Goal: Task Accomplishment & Management: Manage account settings

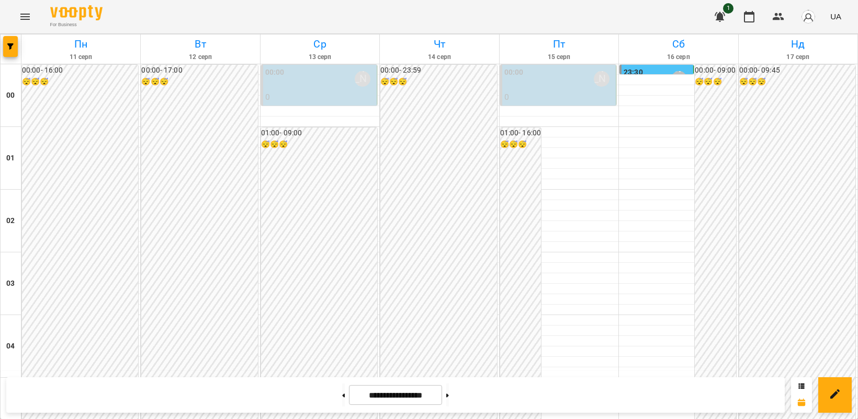
scroll to position [588, 0]
click at [29, 17] on icon "Menu" at bounding box center [25, 16] width 13 height 13
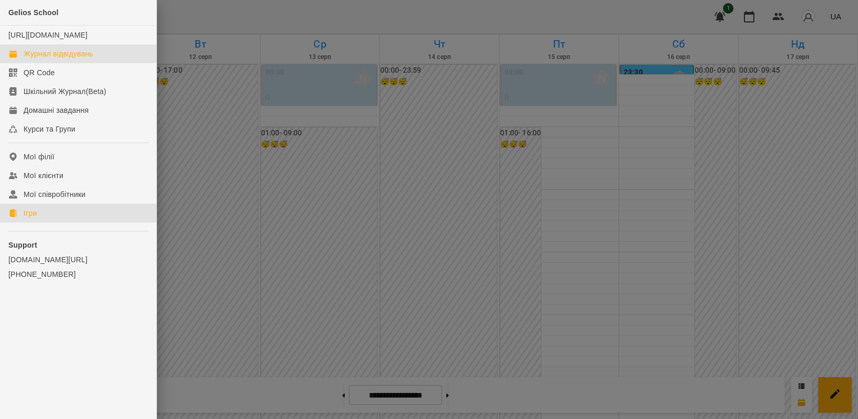
click at [35, 219] on div "Ігри" at bounding box center [30, 213] width 13 height 10
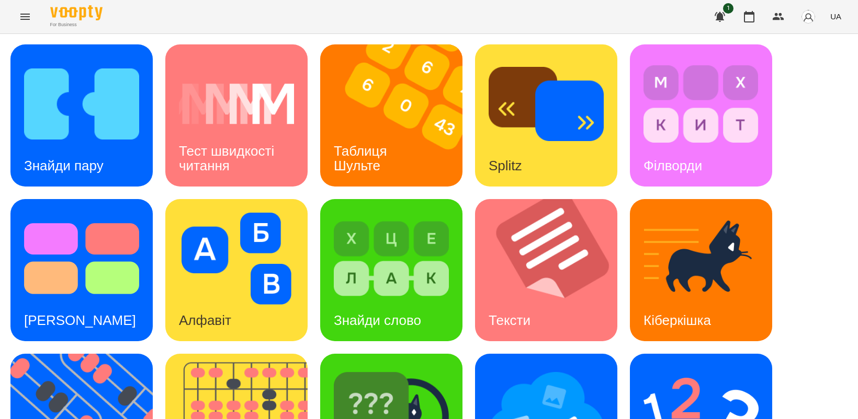
scroll to position [131, 0]
click at [93, 354] on img at bounding box center [87, 425] width 155 height 142
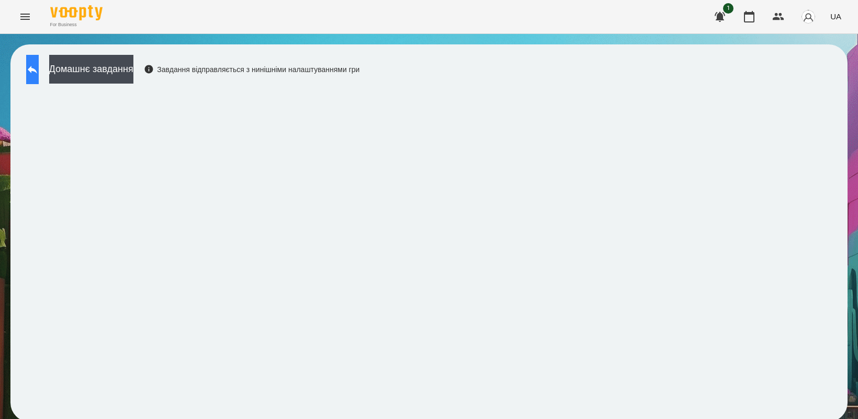
click at [38, 69] on icon at bounding box center [32, 69] width 13 height 13
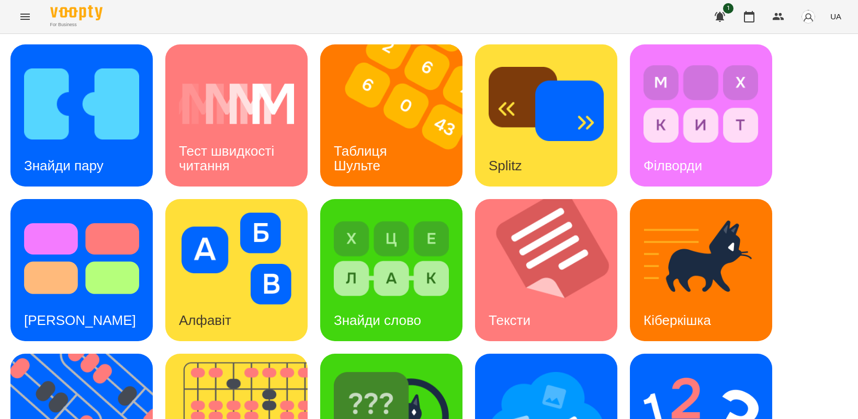
scroll to position [242, 0]
click at [660, 368] on img at bounding box center [700, 414] width 115 height 92
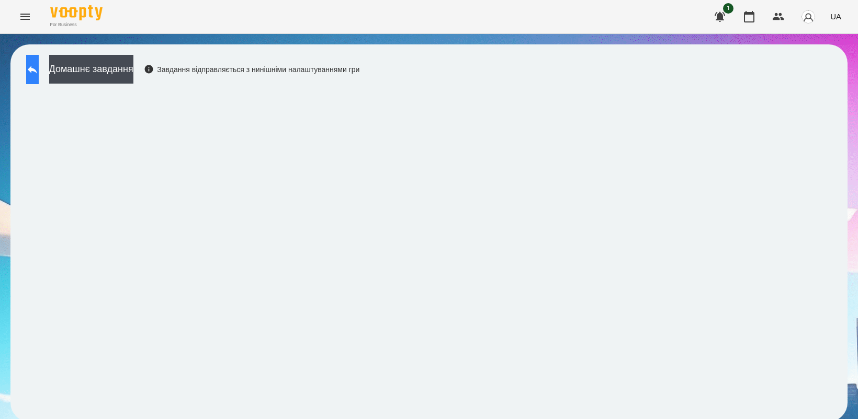
click at [39, 74] on icon at bounding box center [32, 69] width 13 height 13
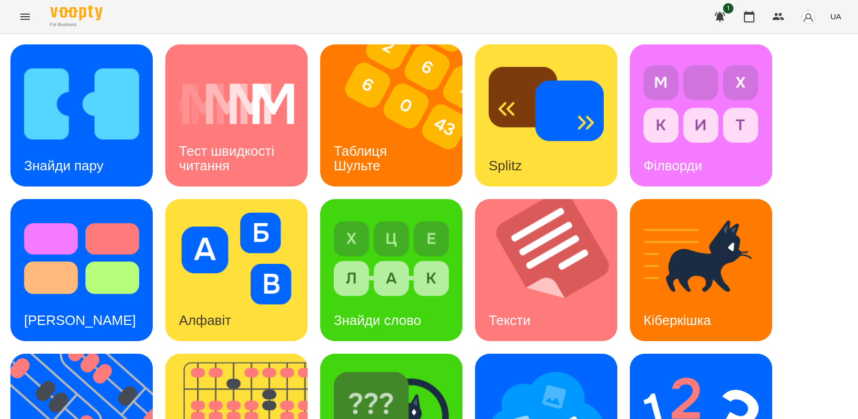
scroll to position [131, 0]
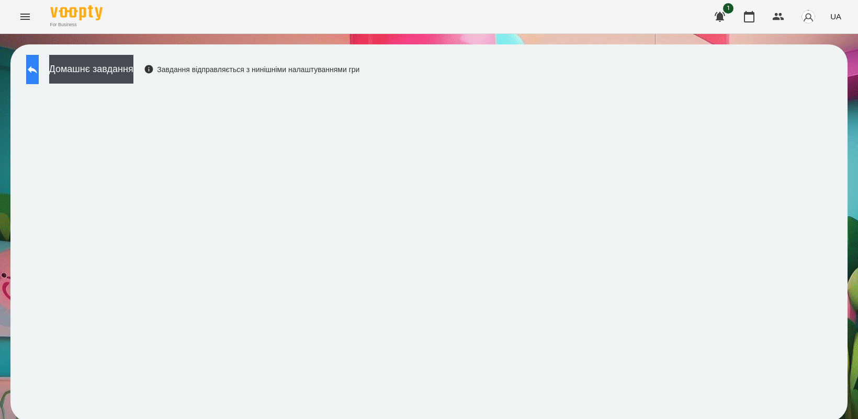
click at [37, 76] on button at bounding box center [32, 69] width 13 height 29
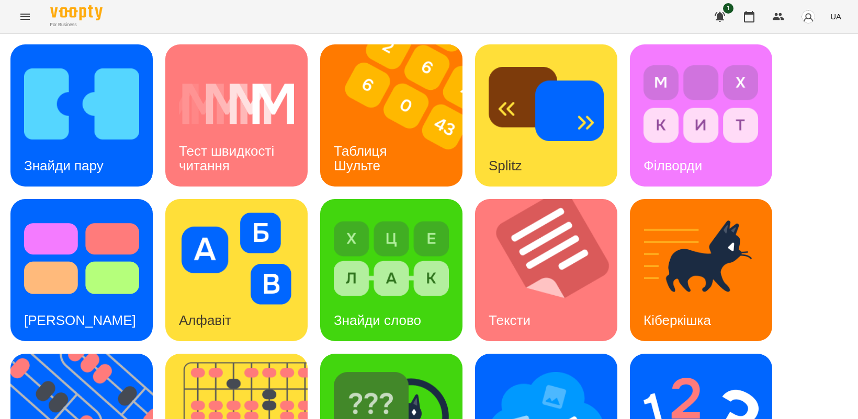
scroll to position [242, 0]
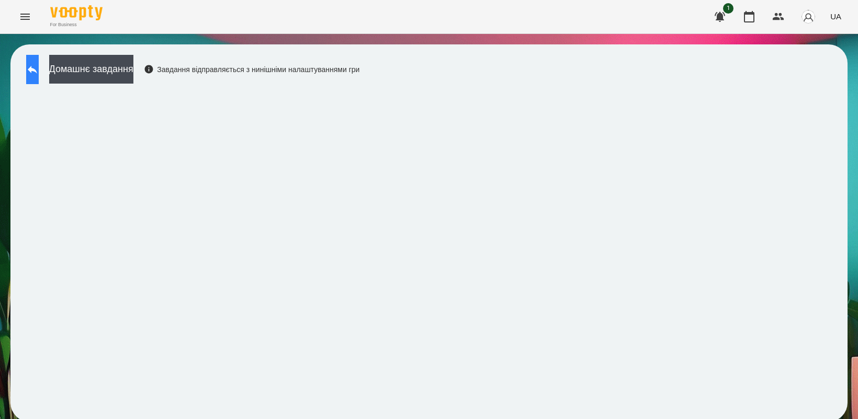
click at [34, 71] on button at bounding box center [32, 69] width 13 height 29
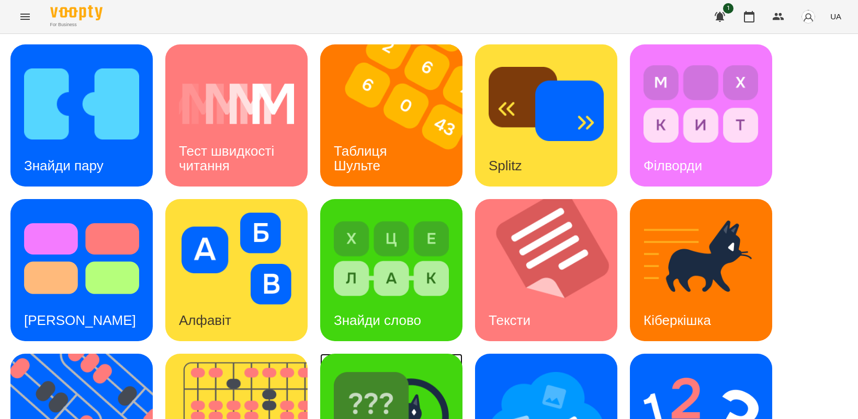
click at [410, 390] on img at bounding box center [391, 414] width 115 height 92
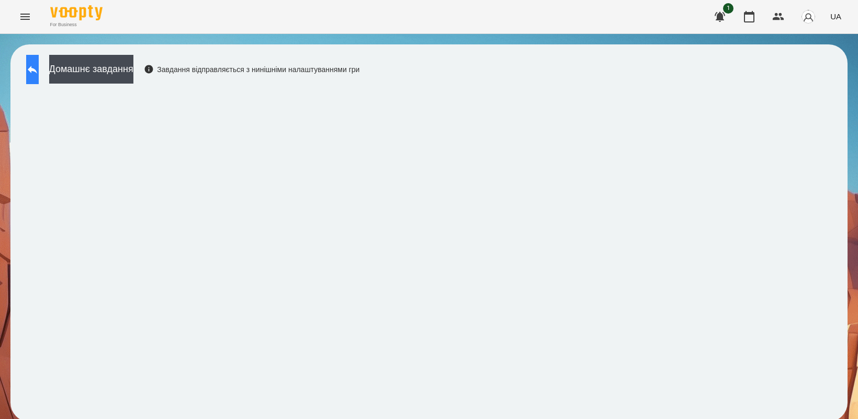
click at [38, 69] on icon at bounding box center [32, 69] width 13 height 13
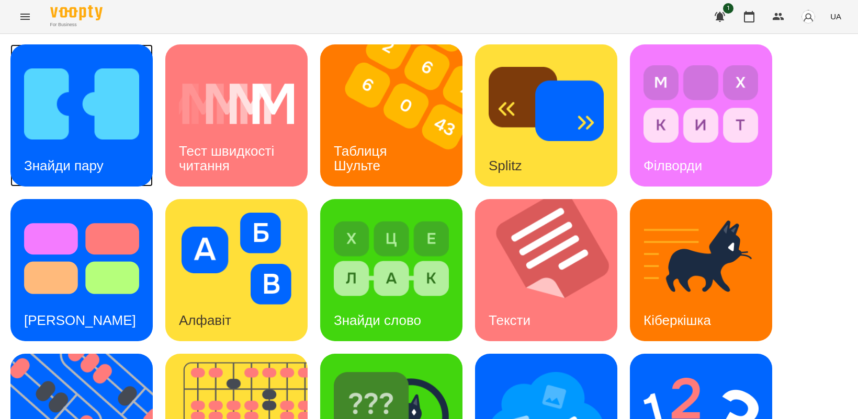
click at [49, 128] on img at bounding box center [81, 104] width 115 height 92
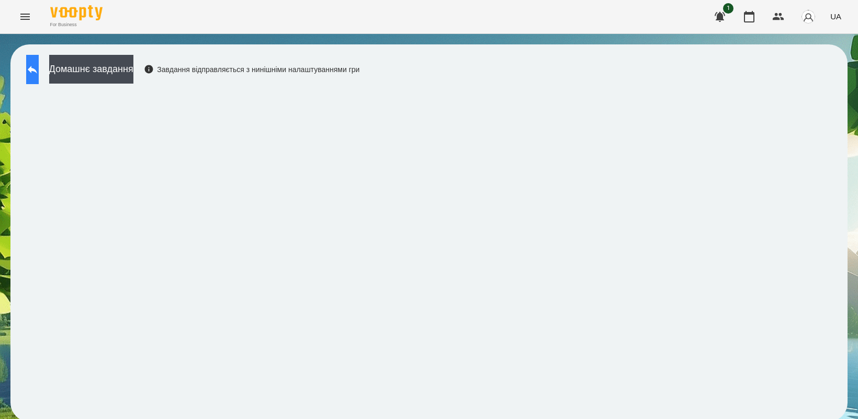
click at [39, 79] on button at bounding box center [32, 69] width 13 height 29
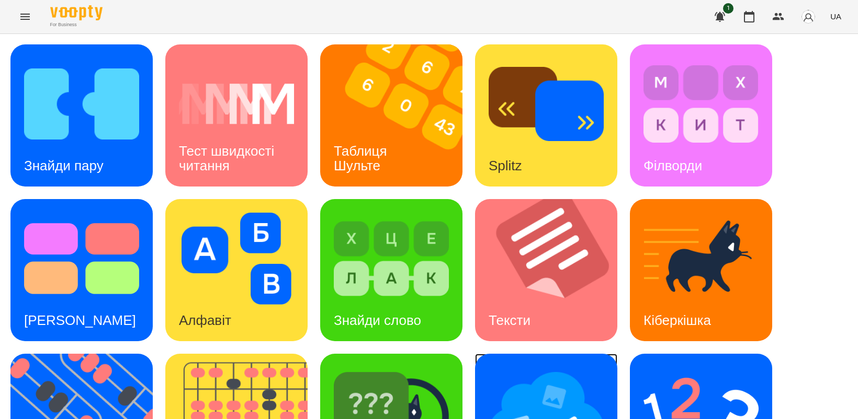
click at [549, 386] on img at bounding box center [545, 414] width 115 height 92
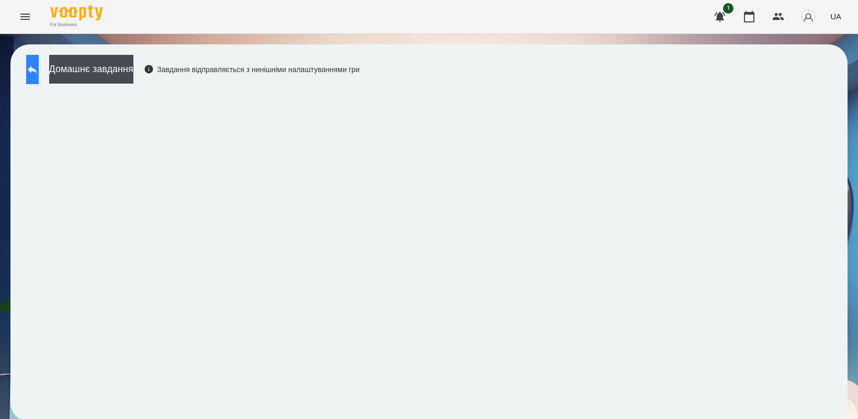
click at [39, 75] on icon at bounding box center [32, 69] width 13 height 13
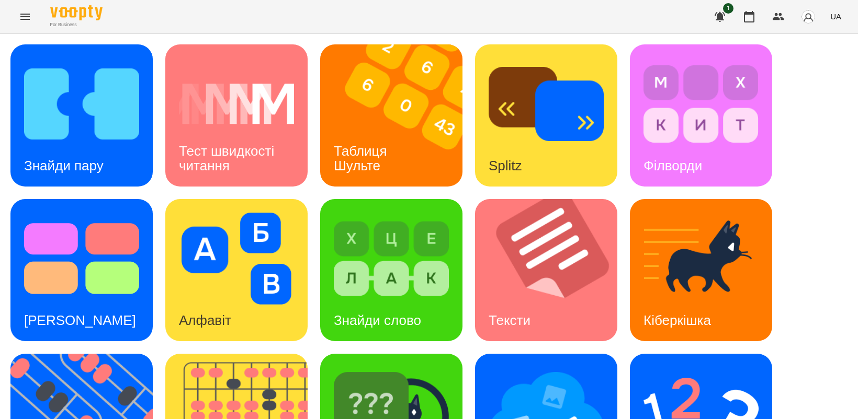
scroll to position [242, 0]
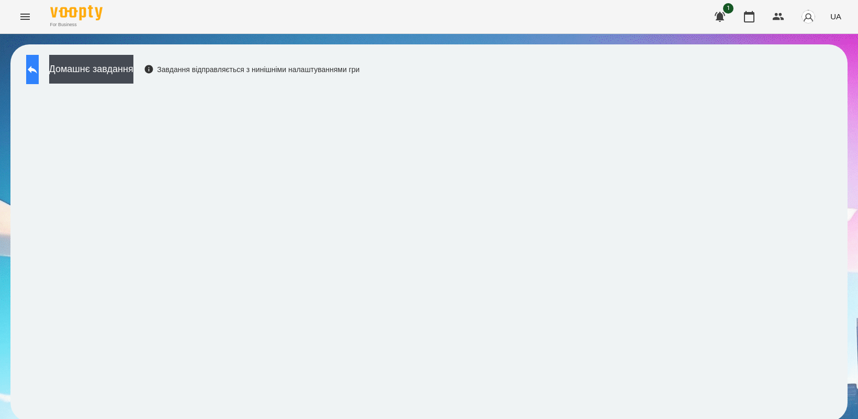
click at [39, 72] on icon at bounding box center [32, 69] width 13 height 13
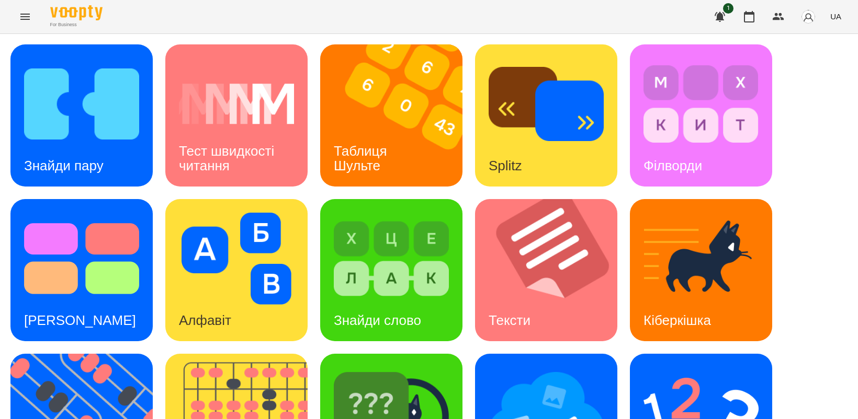
scroll to position [131, 0]
click at [670, 368] on img at bounding box center [700, 414] width 115 height 92
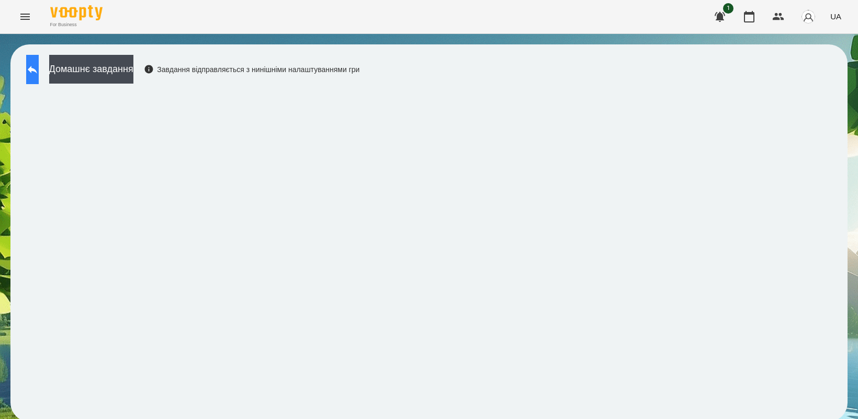
click at [37, 71] on icon at bounding box center [32, 70] width 9 height 8
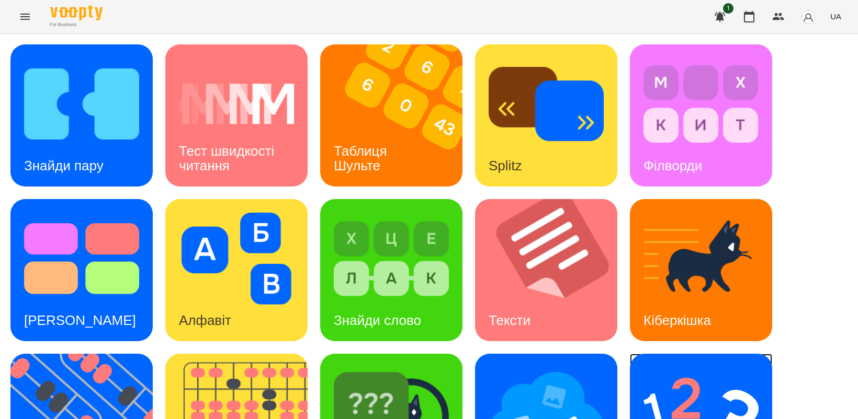
click at [701, 378] on img at bounding box center [700, 414] width 115 height 92
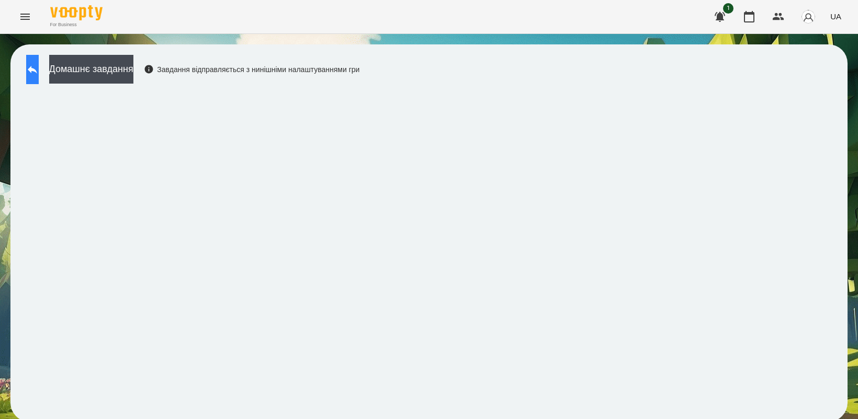
click at [38, 71] on icon at bounding box center [32, 69] width 13 height 13
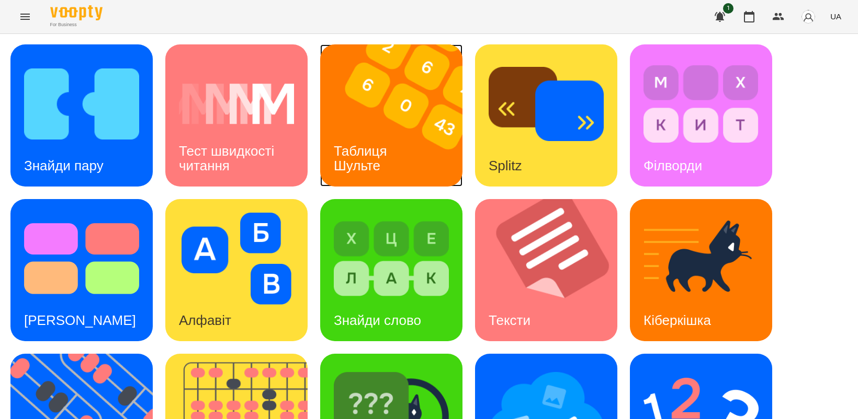
click at [373, 123] on img at bounding box center [397, 115] width 155 height 142
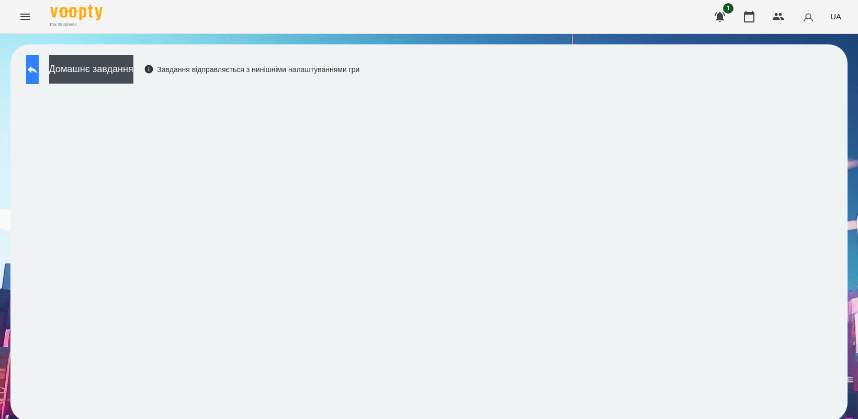
click at [39, 68] on icon at bounding box center [32, 69] width 13 height 13
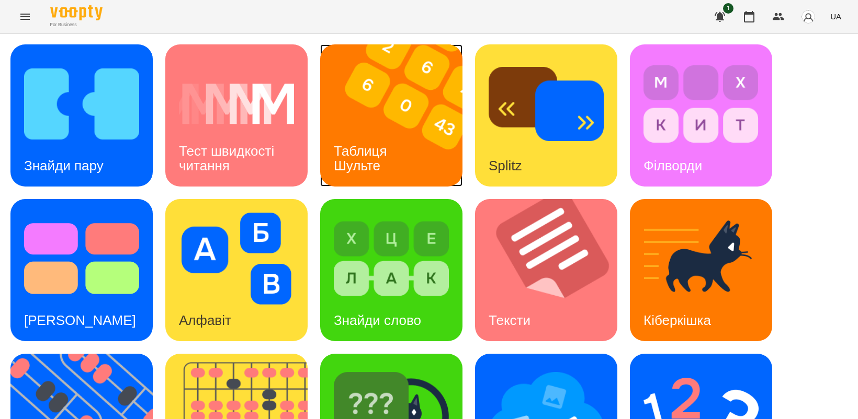
click at [364, 139] on div "Таблиця Шульте" at bounding box center [362, 159] width 84 height 56
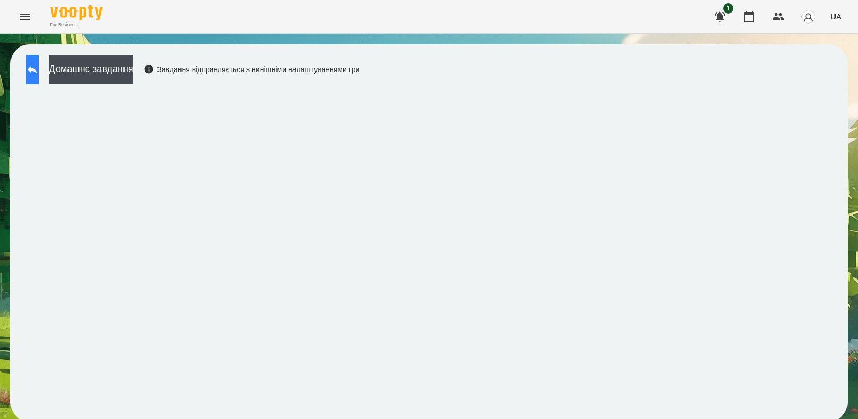
click at [39, 67] on button at bounding box center [32, 69] width 13 height 29
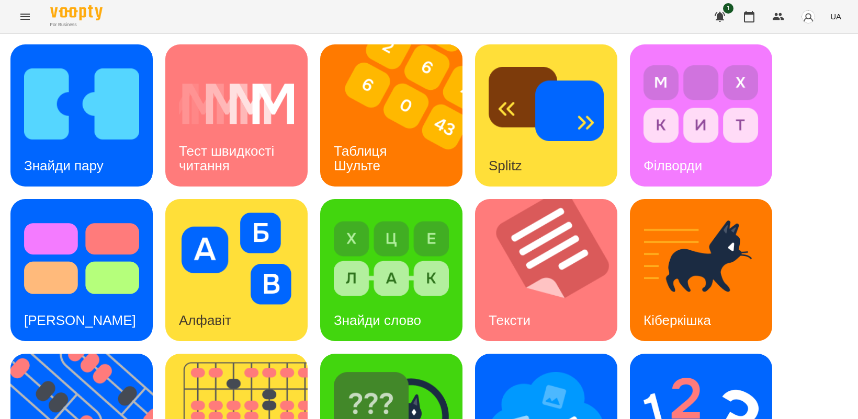
scroll to position [242, 0]
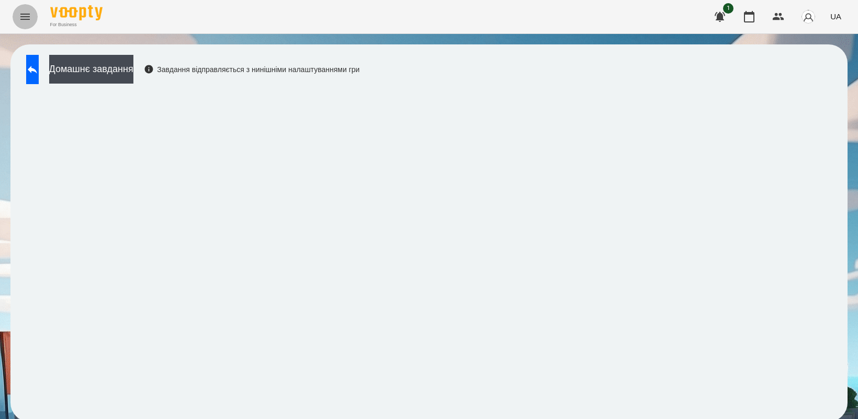
click at [22, 13] on icon "Menu" at bounding box center [25, 16] width 13 height 13
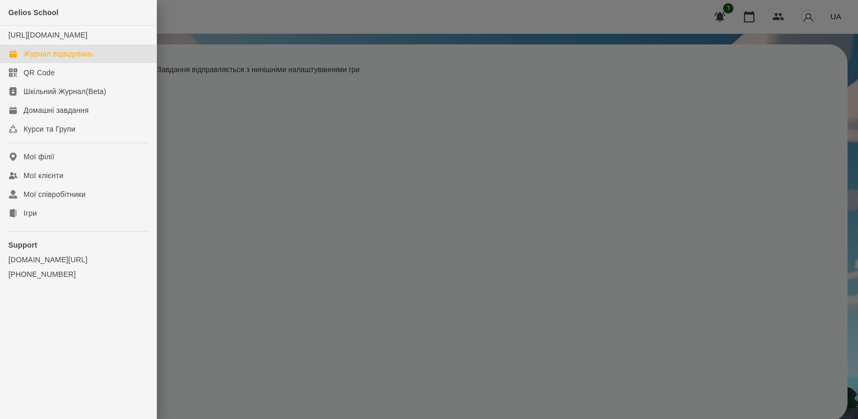
click at [75, 59] on div "Журнал відвідувань" at bounding box center [59, 54] width 70 height 10
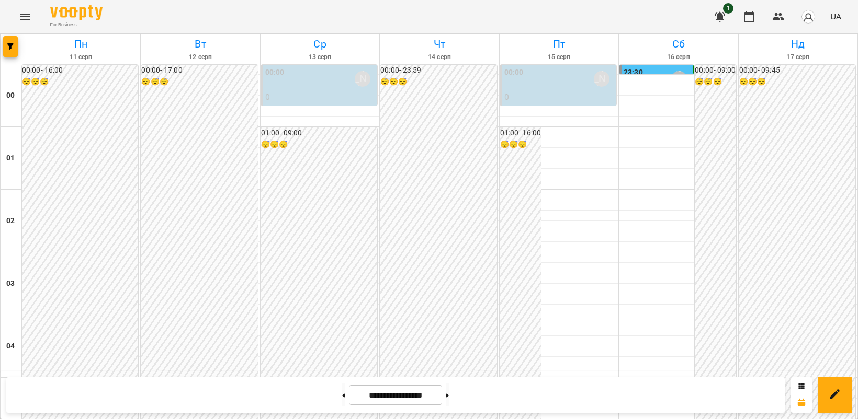
scroll to position [523, 0]
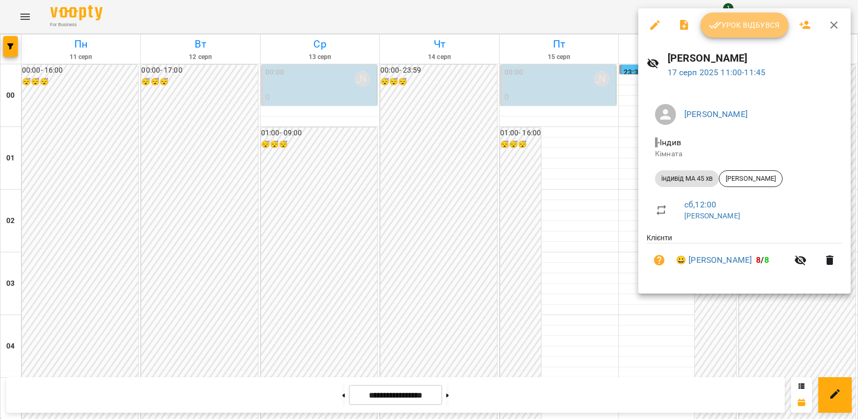
click at [736, 26] on span "Урок відбувся" at bounding box center [744, 25] width 71 height 13
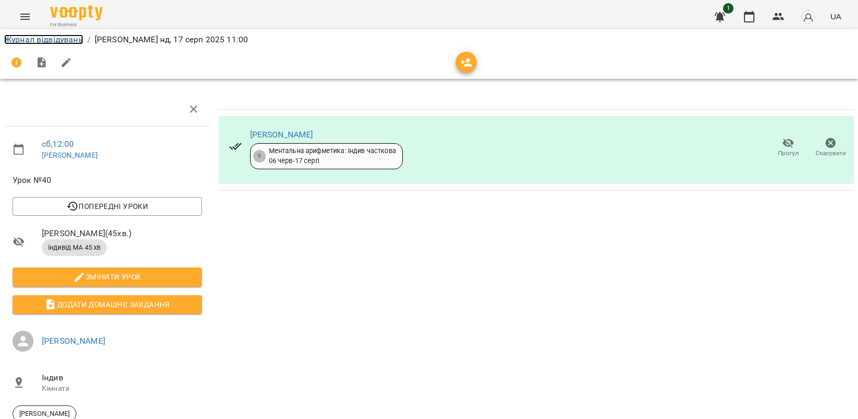
drag, startPoint x: 53, startPoint y: 37, endPoint x: 213, endPoint y: 74, distance: 164.2
click at [52, 37] on link "Журнал відвідувань" at bounding box center [43, 40] width 79 height 10
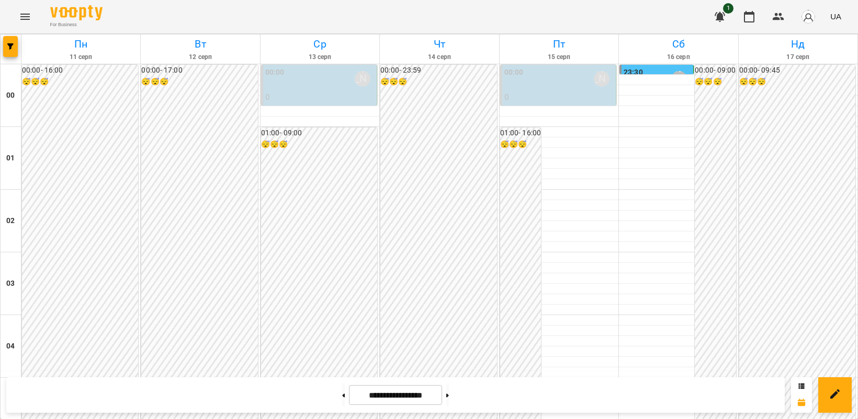
scroll to position [588, 0]
click at [27, 18] on icon "Menu" at bounding box center [25, 16] width 13 height 13
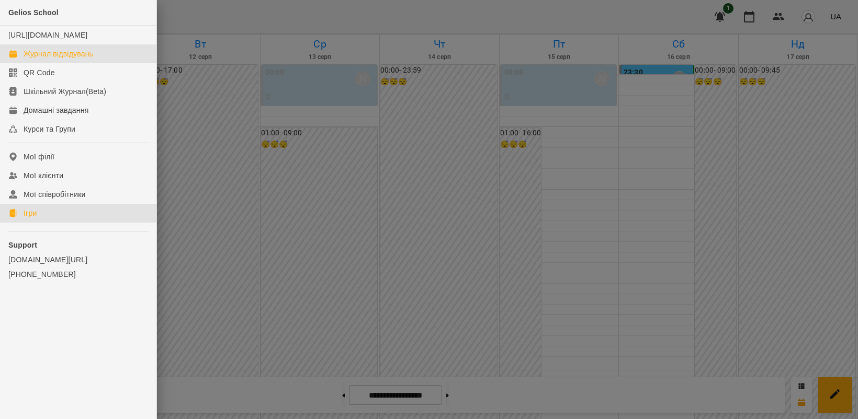
click at [48, 223] on link "Ігри" at bounding box center [78, 213] width 156 height 19
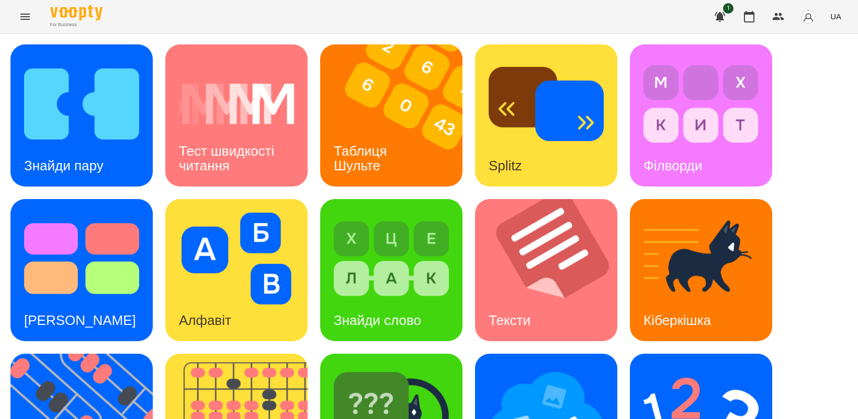
scroll to position [242, 0]
click at [104, 354] on img at bounding box center [87, 425] width 155 height 142
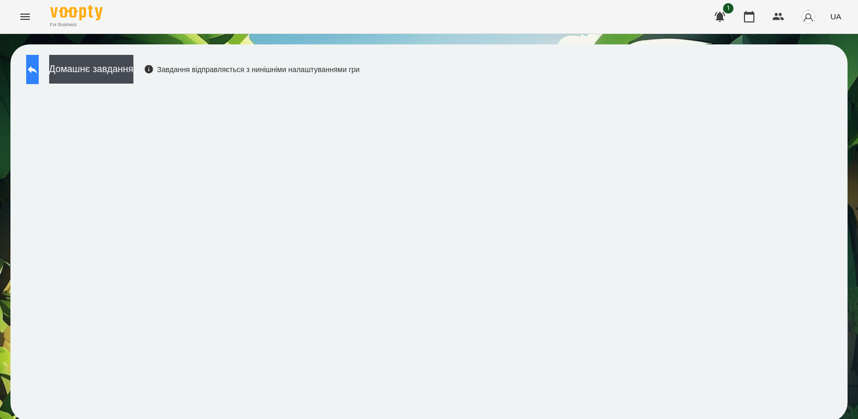
click at [39, 64] on icon at bounding box center [32, 69] width 13 height 13
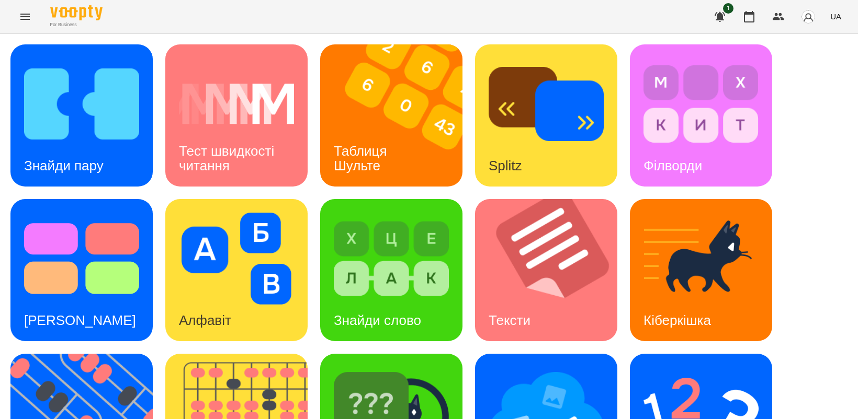
scroll to position [196, 0]
click at [82, 354] on img at bounding box center [87, 425] width 155 height 142
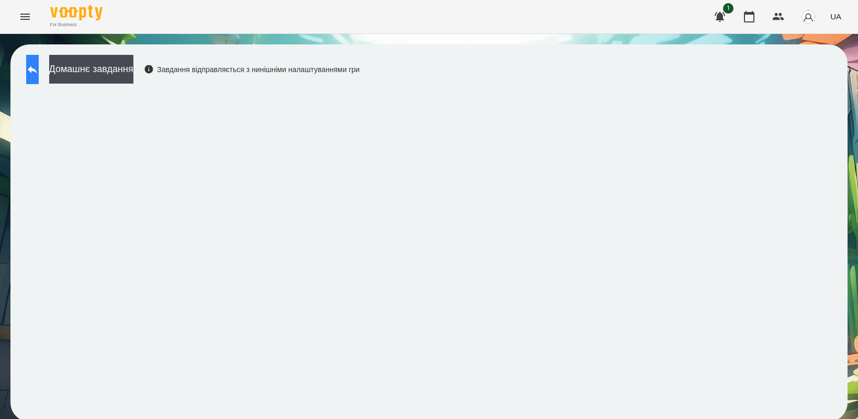
click at [39, 72] on icon at bounding box center [32, 69] width 13 height 13
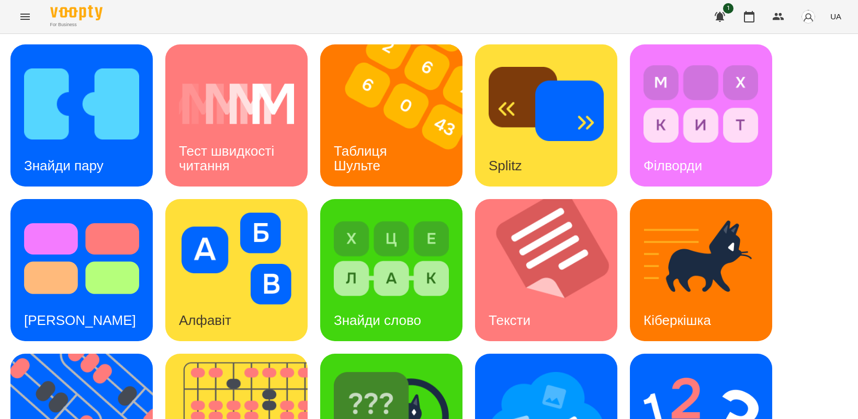
scroll to position [242, 0]
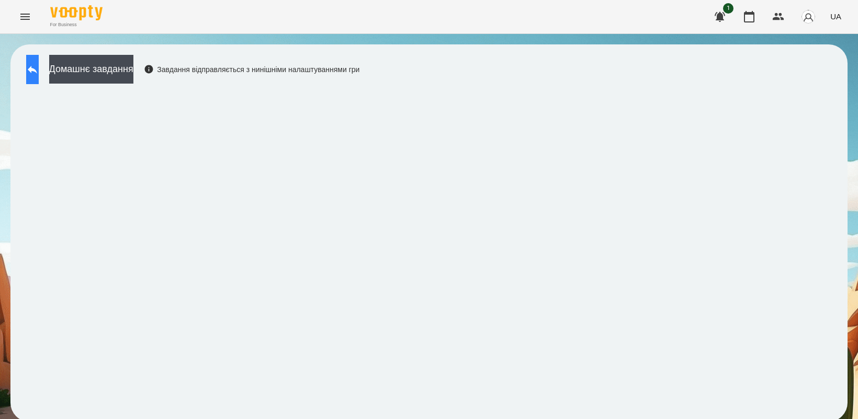
click at [39, 79] on button at bounding box center [32, 69] width 13 height 29
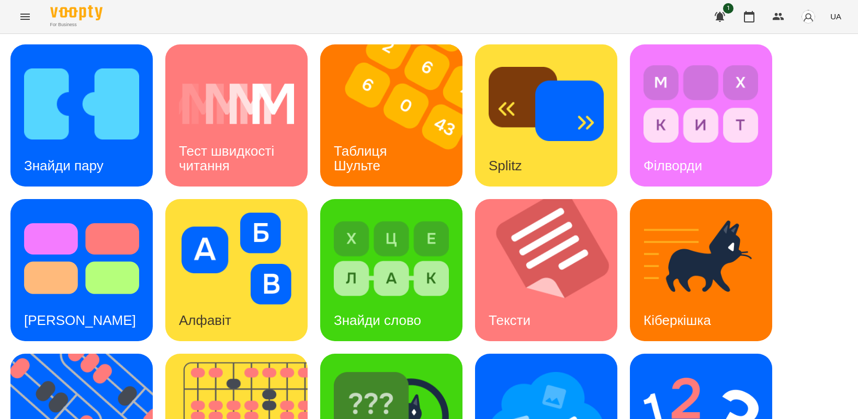
scroll to position [65, 0]
click at [668, 371] on img at bounding box center [700, 414] width 115 height 92
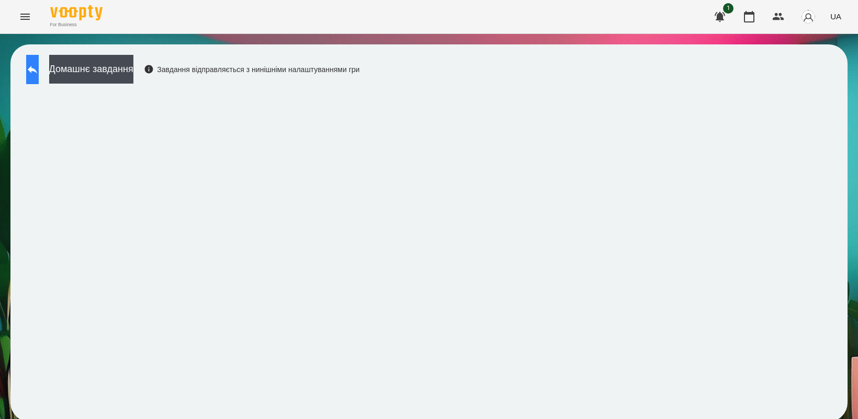
click at [33, 82] on button at bounding box center [32, 69] width 13 height 29
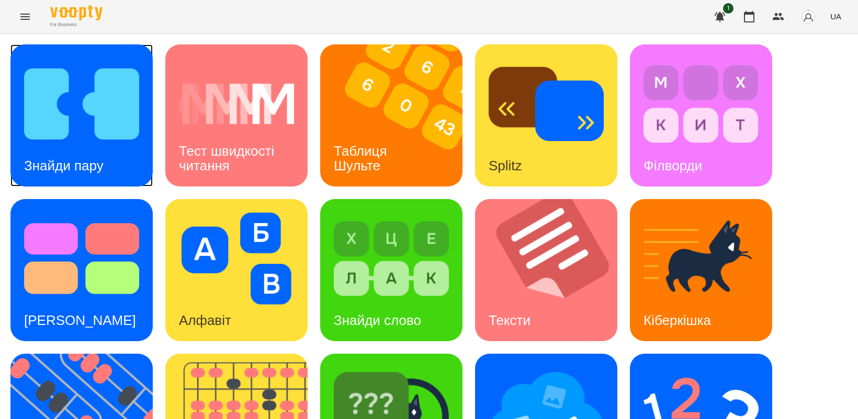
click at [107, 156] on div "Знайди пару" at bounding box center [63, 165] width 107 height 41
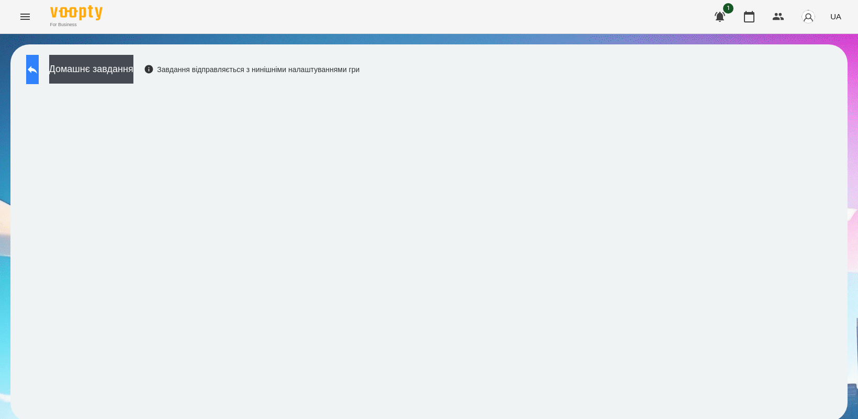
click at [35, 65] on button at bounding box center [32, 69] width 13 height 29
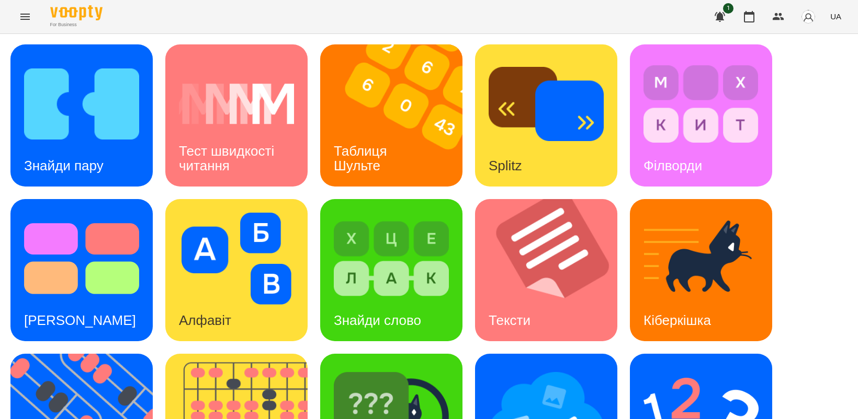
scroll to position [131, 0]
click at [404, 368] on img at bounding box center [391, 414] width 115 height 92
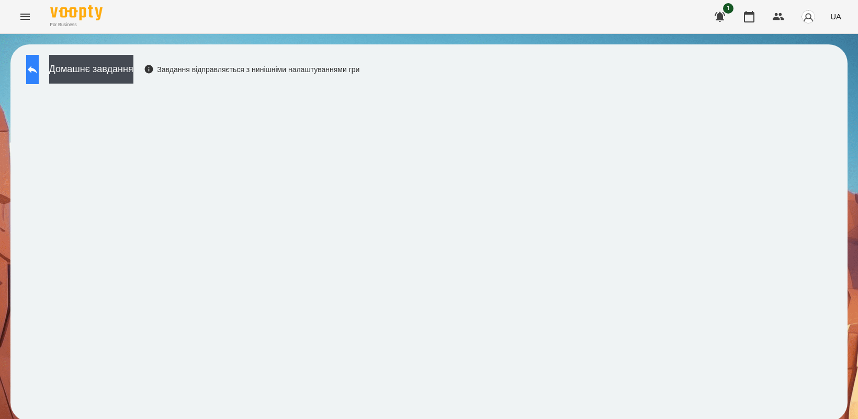
click at [39, 71] on button at bounding box center [32, 69] width 13 height 29
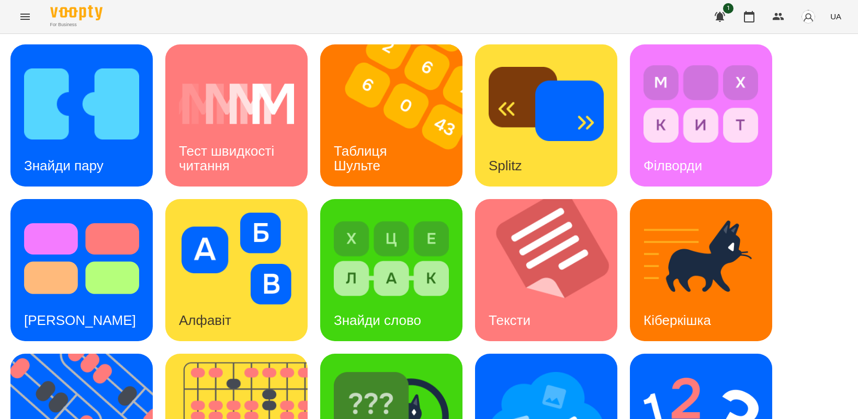
scroll to position [131, 0]
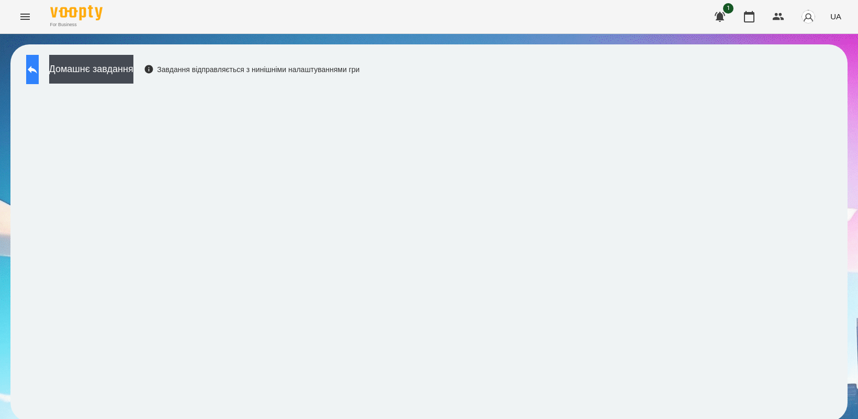
click at [39, 70] on button at bounding box center [32, 69] width 13 height 29
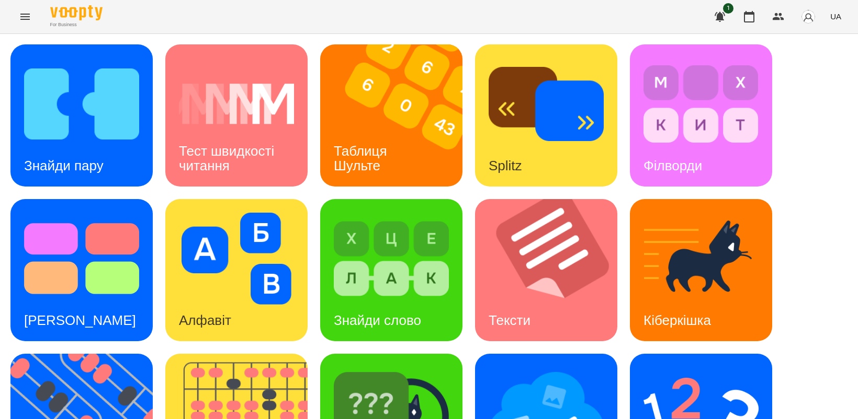
scroll to position [242, 0]
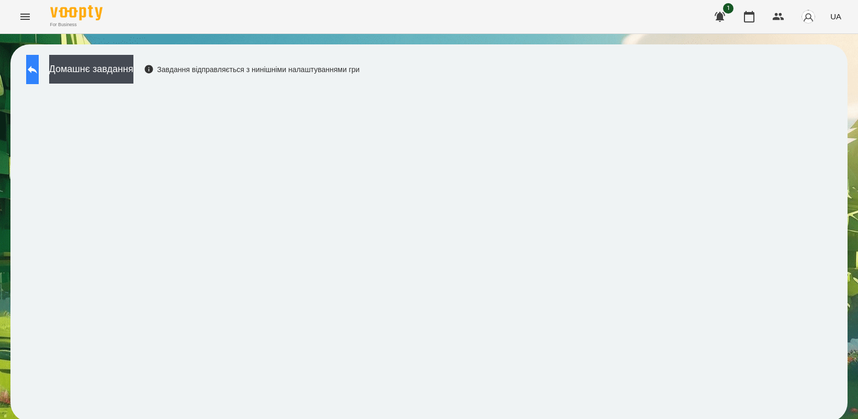
click at [39, 73] on icon at bounding box center [32, 69] width 13 height 13
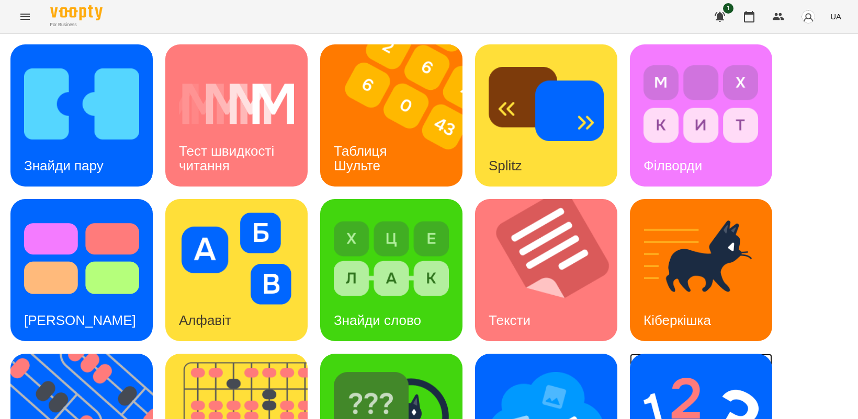
click at [658, 390] on img at bounding box center [700, 414] width 115 height 92
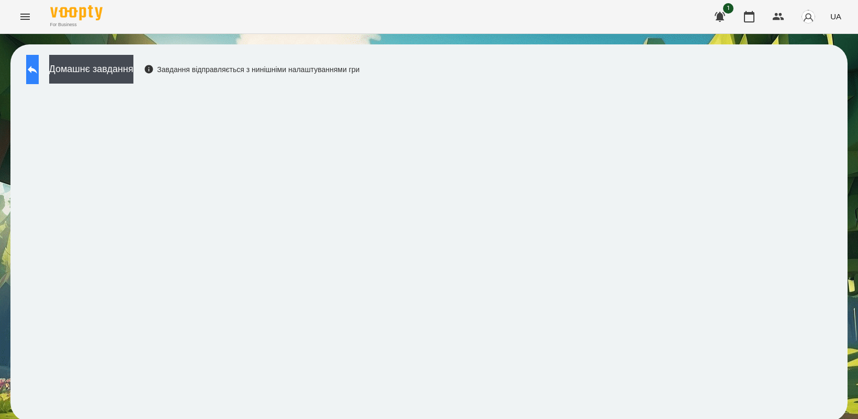
click at [33, 69] on button at bounding box center [32, 69] width 13 height 29
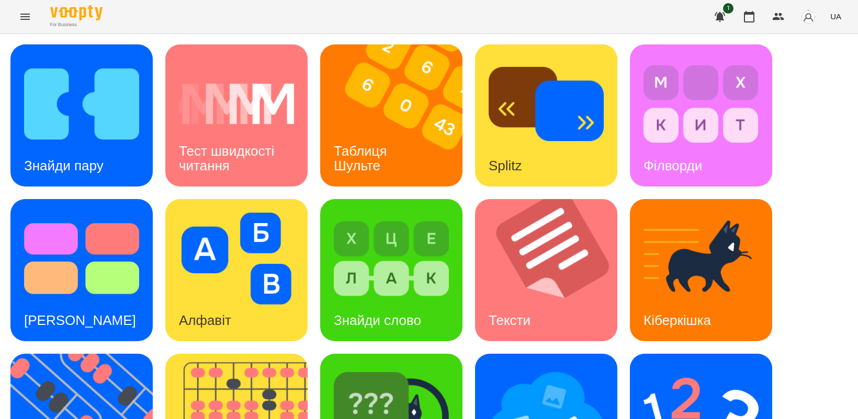
scroll to position [242, 0]
click at [66, 354] on img at bounding box center [87, 425] width 155 height 142
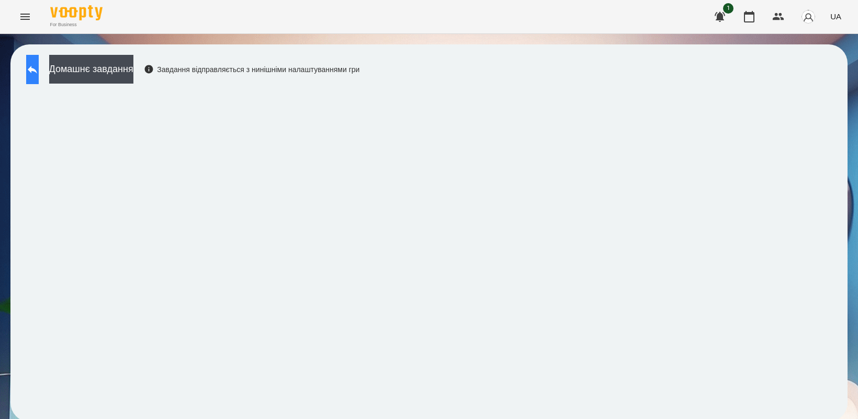
click at [32, 71] on button at bounding box center [32, 69] width 13 height 29
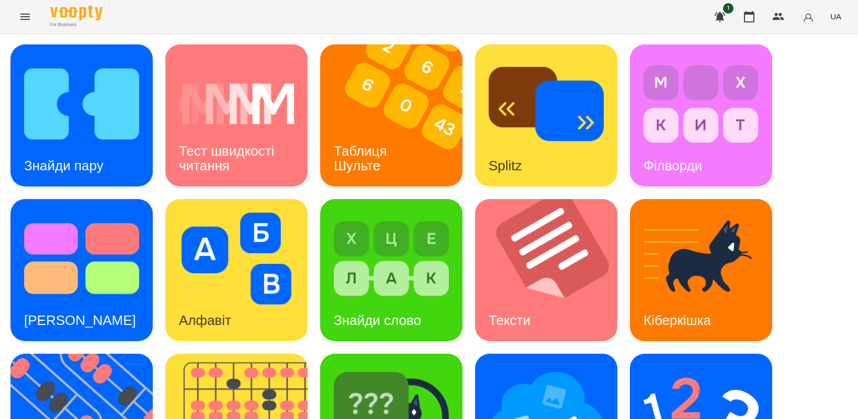
scroll to position [196, 0]
click at [82, 354] on img at bounding box center [87, 425] width 155 height 142
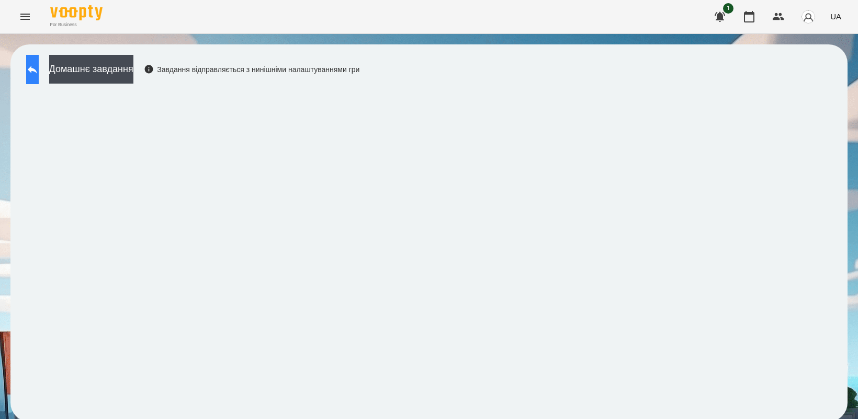
click at [39, 65] on icon at bounding box center [32, 69] width 13 height 13
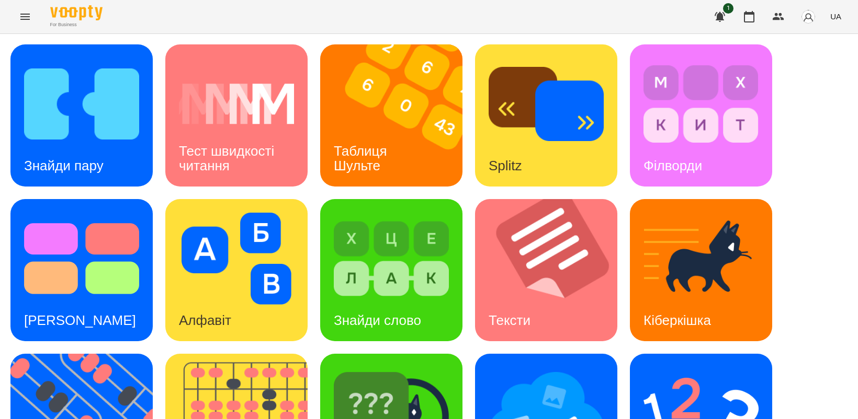
scroll to position [65, 0]
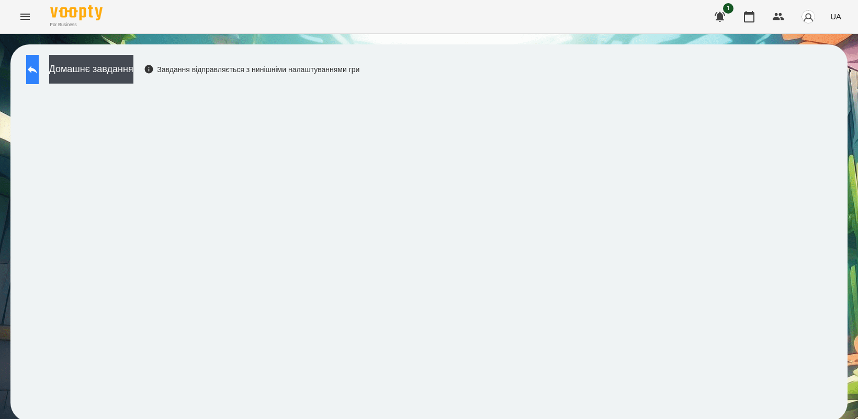
click at [39, 66] on icon at bounding box center [32, 69] width 13 height 13
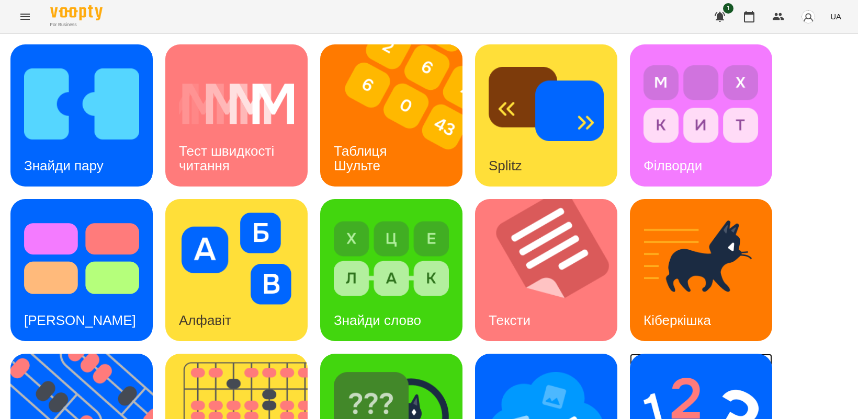
click at [673, 377] on img at bounding box center [700, 414] width 115 height 92
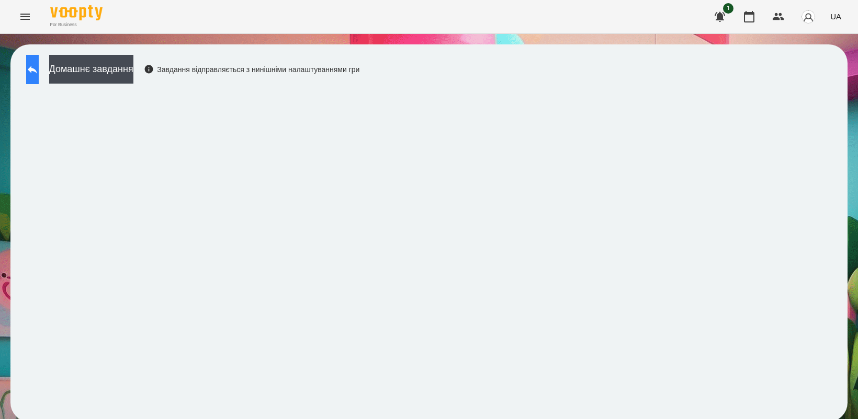
click at [36, 75] on button at bounding box center [32, 69] width 13 height 29
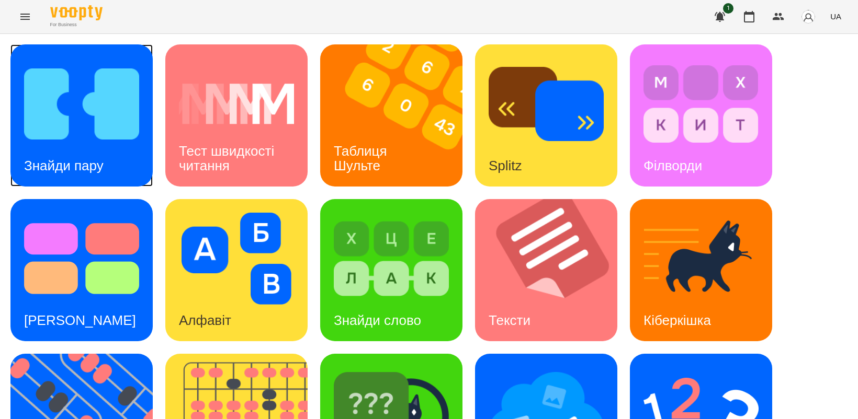
click at [97, 150] on div "Знайди пару" at bounding box center [63, 165] width 107 height 41
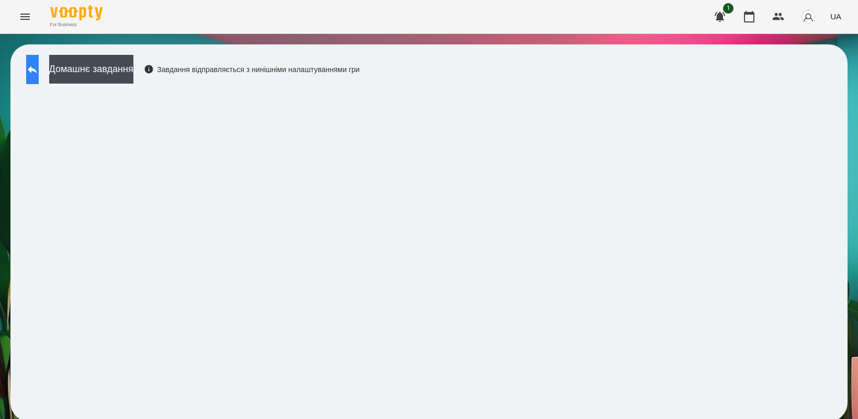
click at [39, 63] on button at bounding box center [32, 69] width 13 height 29
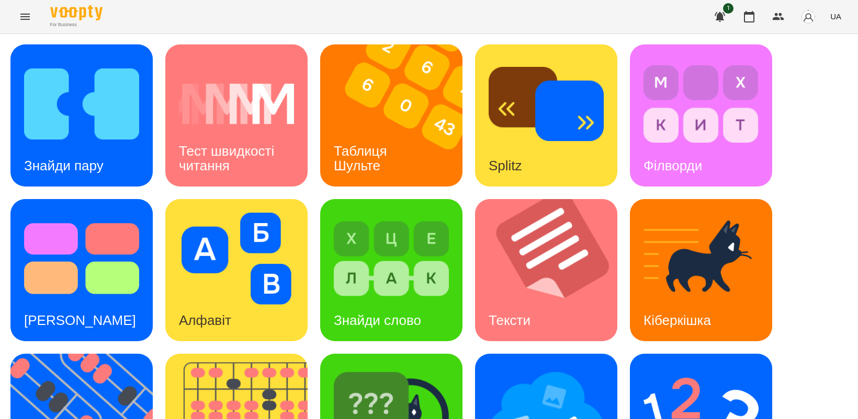
scroll to position [65, 0]
click at [405, 368] on img at bounding box center [391, 414] width 115 height 92
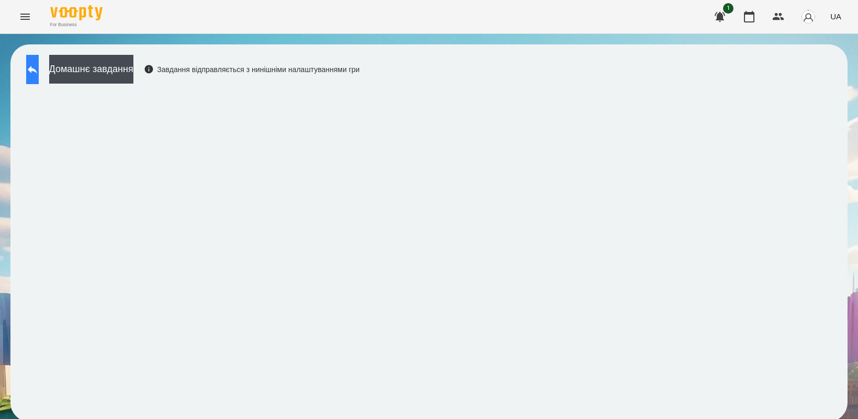
click at [38, 71] on icon at bounding box center [32, 69] width 13 height 13
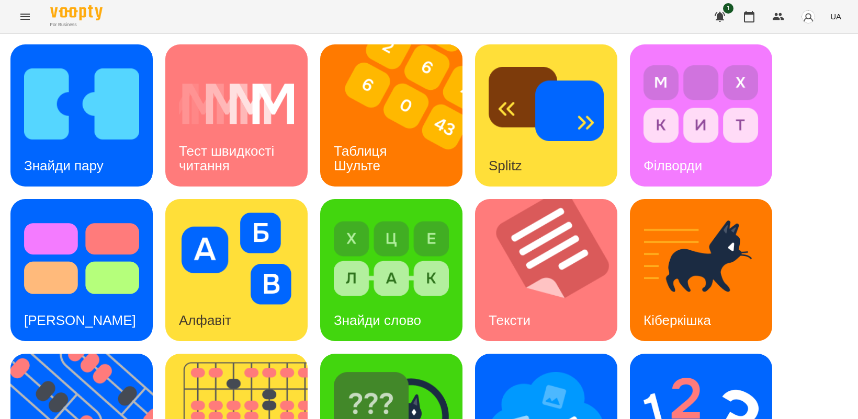
scroll to position [196, 0]
click at [526, 368] on img at bounding box center [545, 414] width 115 height 92
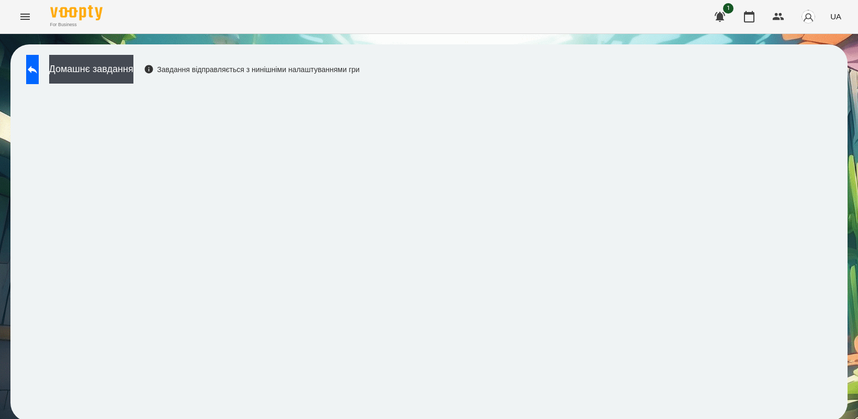
scroll to position [3, 0]
click at [39, 72] on icon at bounding box center [32, 69] width 13 height 13
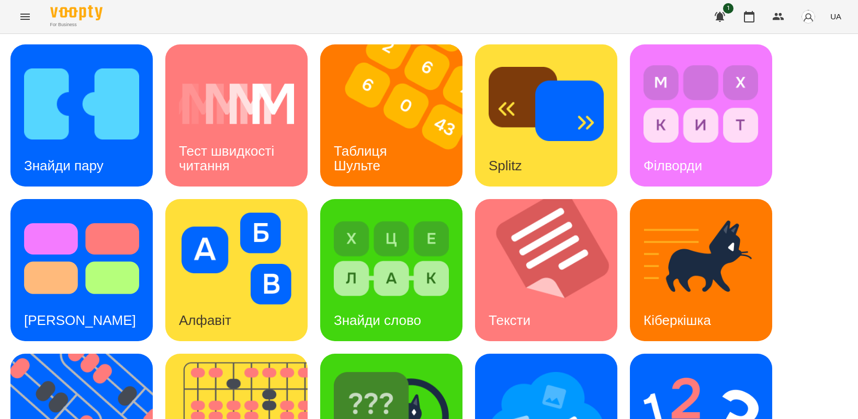
scroll to position [242, 0]
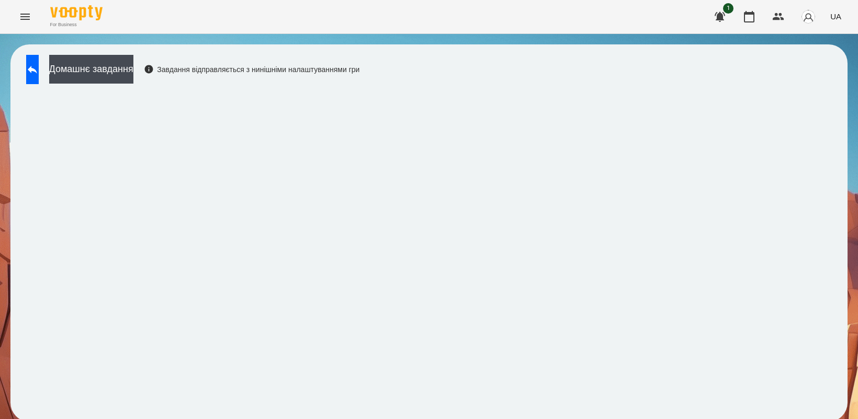
click at [359, 87] on div "Домашнє завдання Завдання відправляється з нинішніми налаштуваннями гри" at bounding box center [190, 72] width 338 height 35
click at [27, 21] on icon "Menu" at bounding box center [25, 16] width 13 height 13
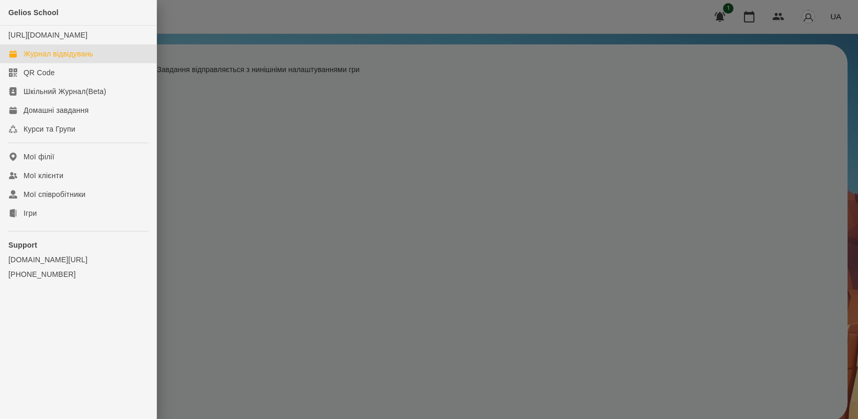
click at [72, 59] on div "Журнал відвідувань" at bounding box center [59, 54] width 70 height 10
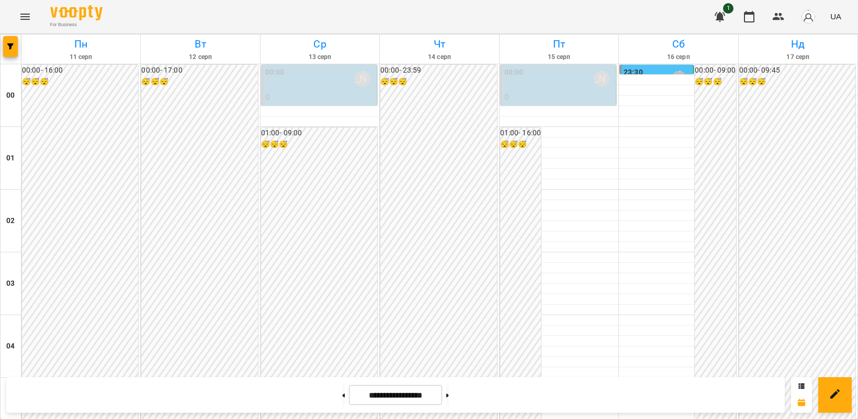
scroll to position [588, 0]
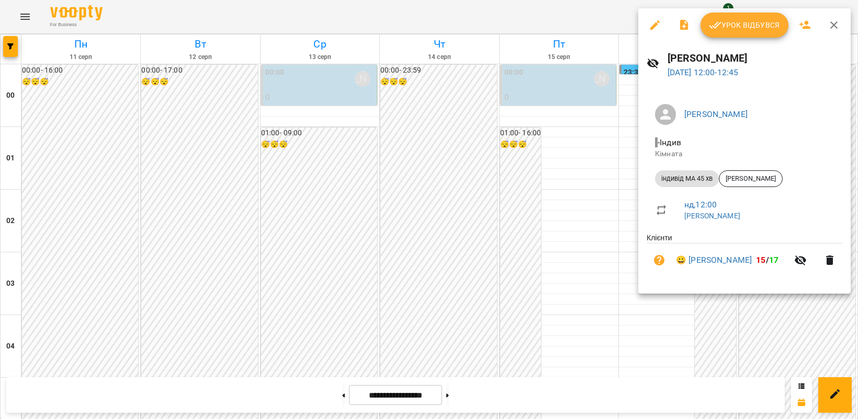
click at [714, 28] on icon "button" at bounding box center [715, 25] width 12 height 7
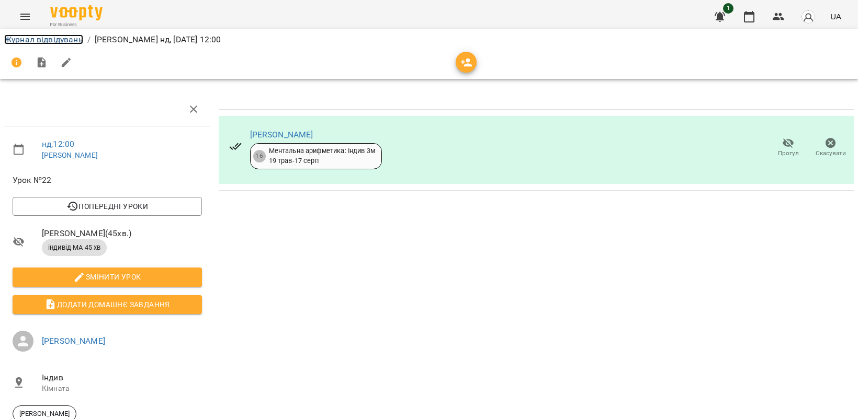
drag, startPoint x: 37, startPoint y: 35, endPoint x: 583, endPoint y: 110, distance: 551.6
click at [37, 36] on link "Журнал відвідувань" at bounding box center [43, 40] width 79 height 10
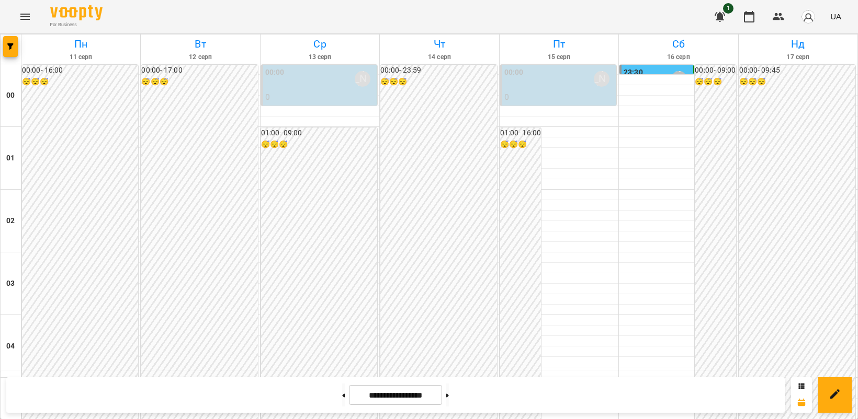
scroll to position [588, 0]
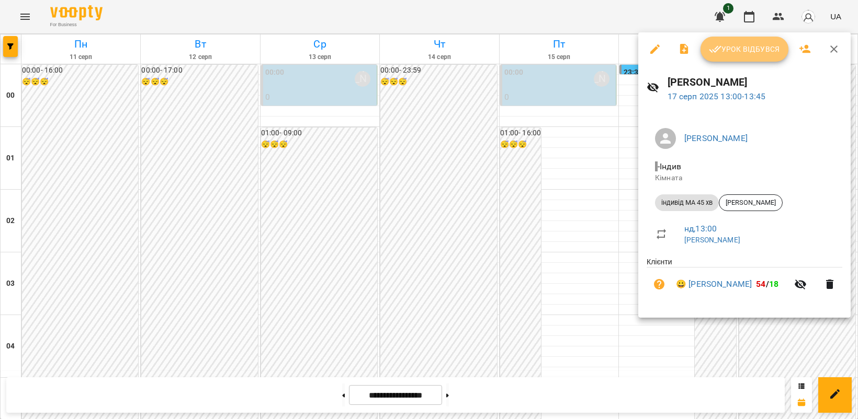
click at [733, 48] on span "Урок відбувся" at bounding box center [744, 49] width 71 height 13
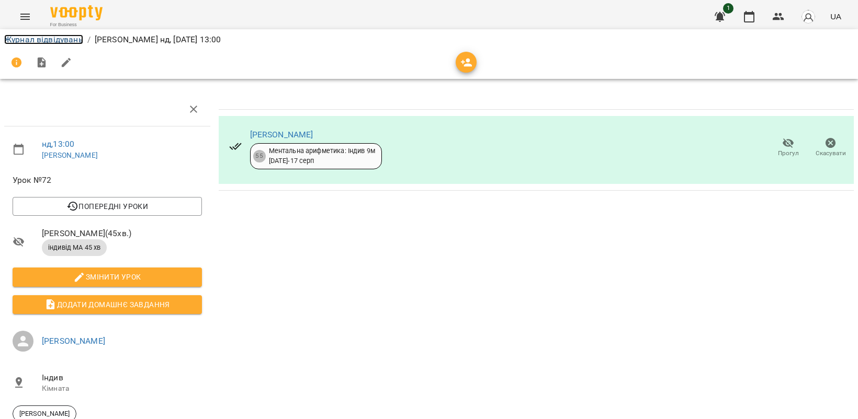
click at [32, 37] on link "Журнал відвідувань" at bounding box center [43, 40] width 79 height 10
